Goal: Information Seeking & Learning: Learn about a topic

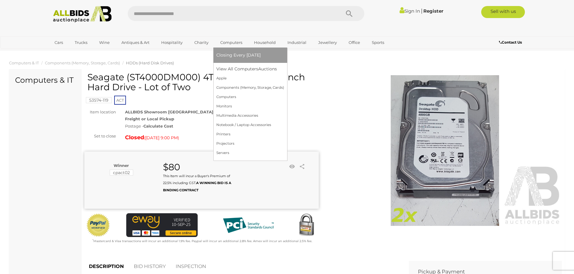
click at [230, 44] on link "Computers" at bounding box center [231, 43] width 30 height 10
click at [230, 69] on link "View All Computers Auctions" at bounding box center [250, 68] width 68 height 9
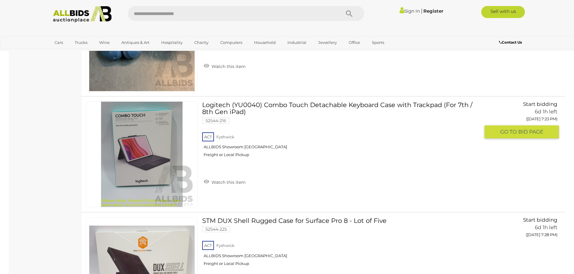
scroll to position [1778, 0]
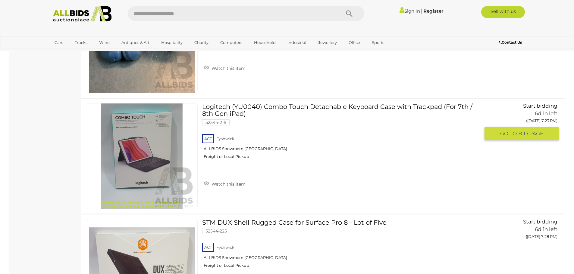
click at [155, 141] on link at bounding box center [142, 156] width 112 height 106
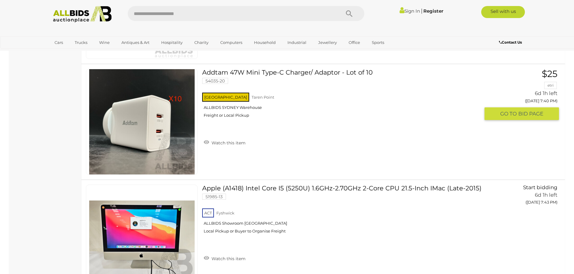
scroll to position [2721, 0]
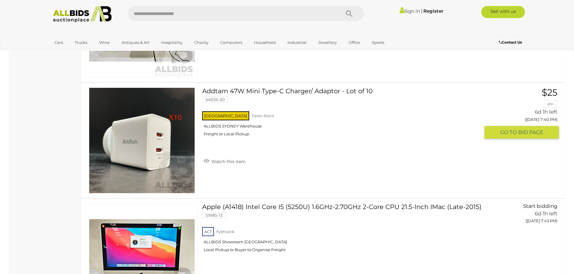
click at [126, 119] on link at bounding box center [142, 141] width 112 height 106
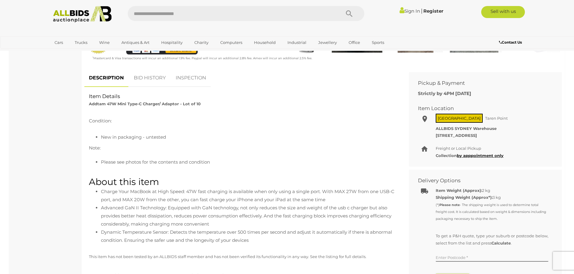
scroll to position [241, 0]
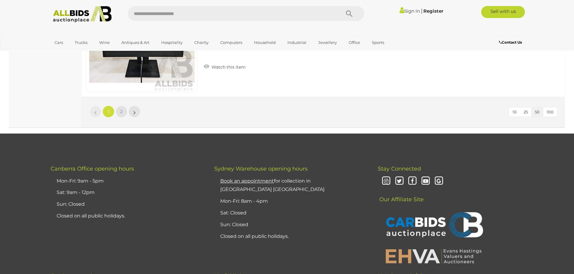
scroll to position [5836, 0]
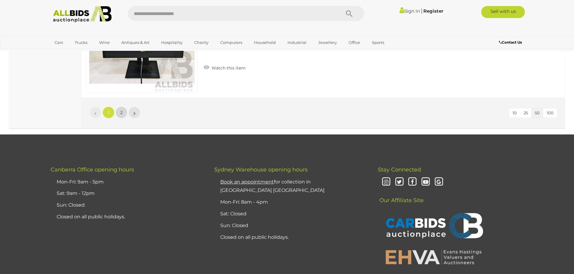
click at [120, 112] on link "2" at bounding box center [121, 113] width 12 height 12
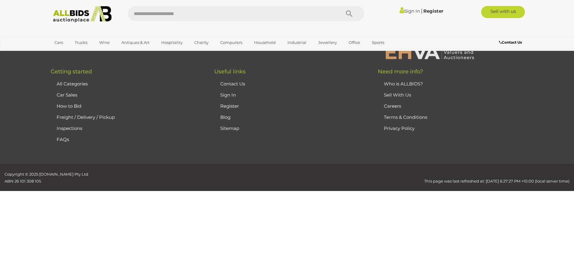
scroll to position [77, 0]
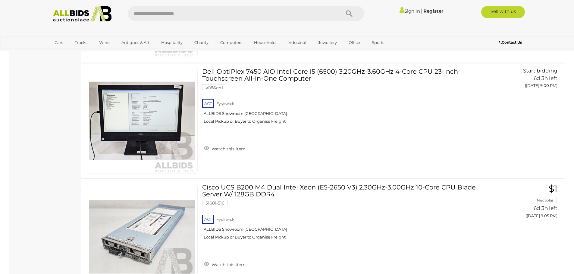
scroll to position [2498, 0]
